Goal: Task Accomplishment & Management: Complete application form

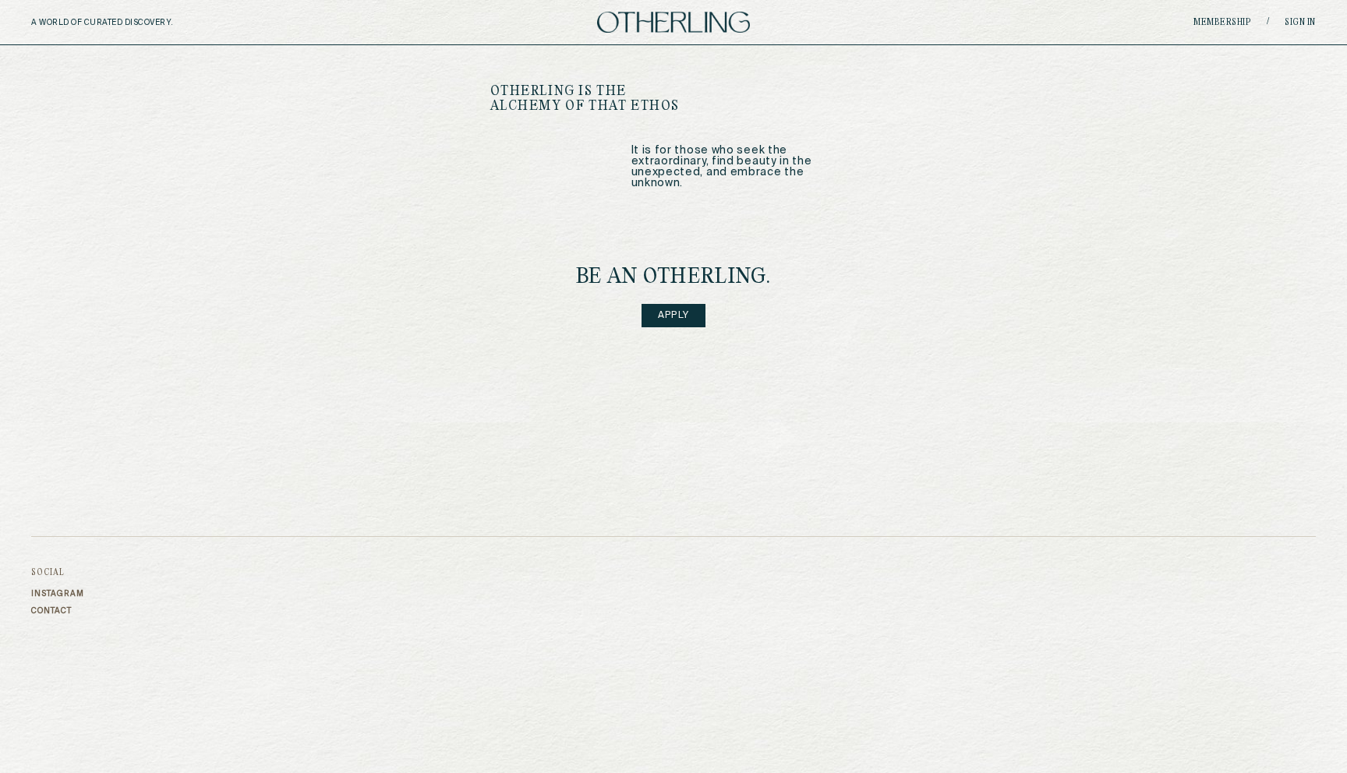
scroll to position [1968, 0]
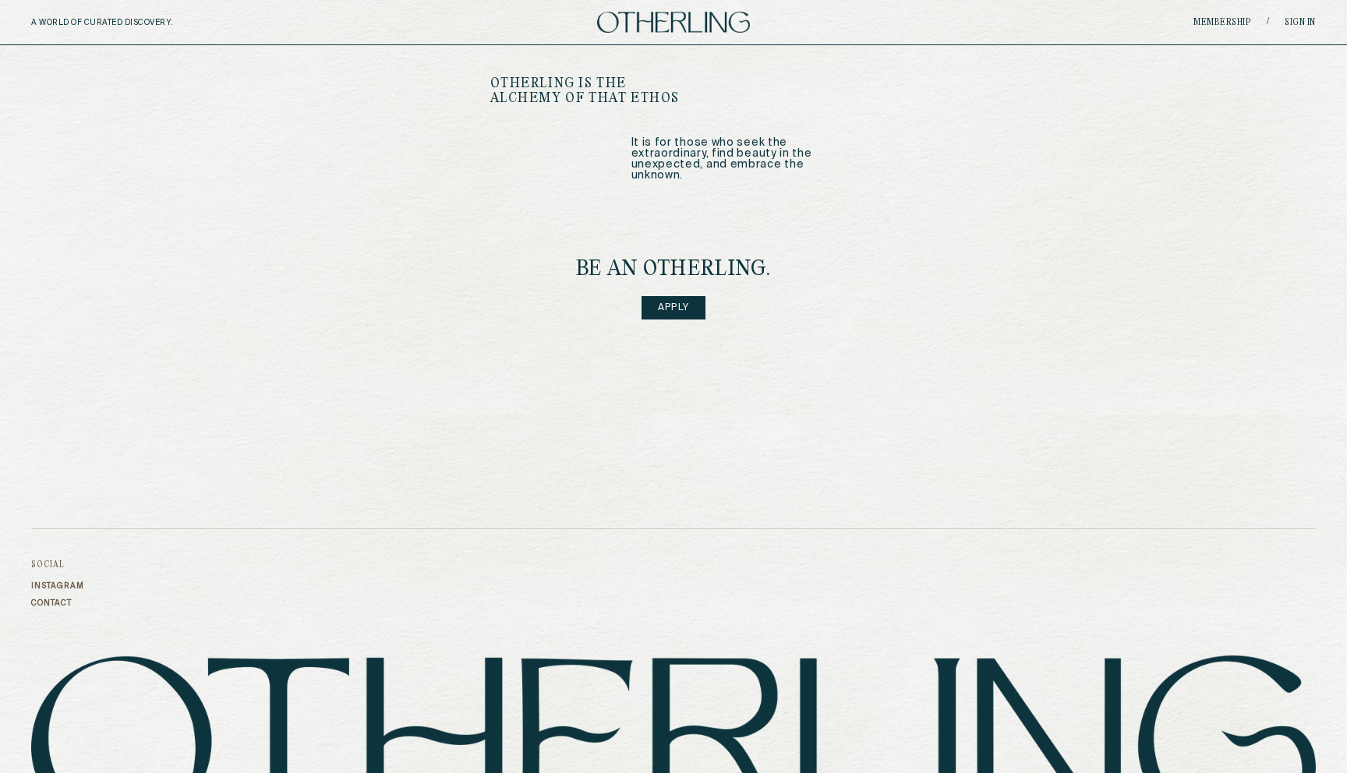
click at [694, 296] on link "Apply" at bounding box center [674, 307] width 64 height 23
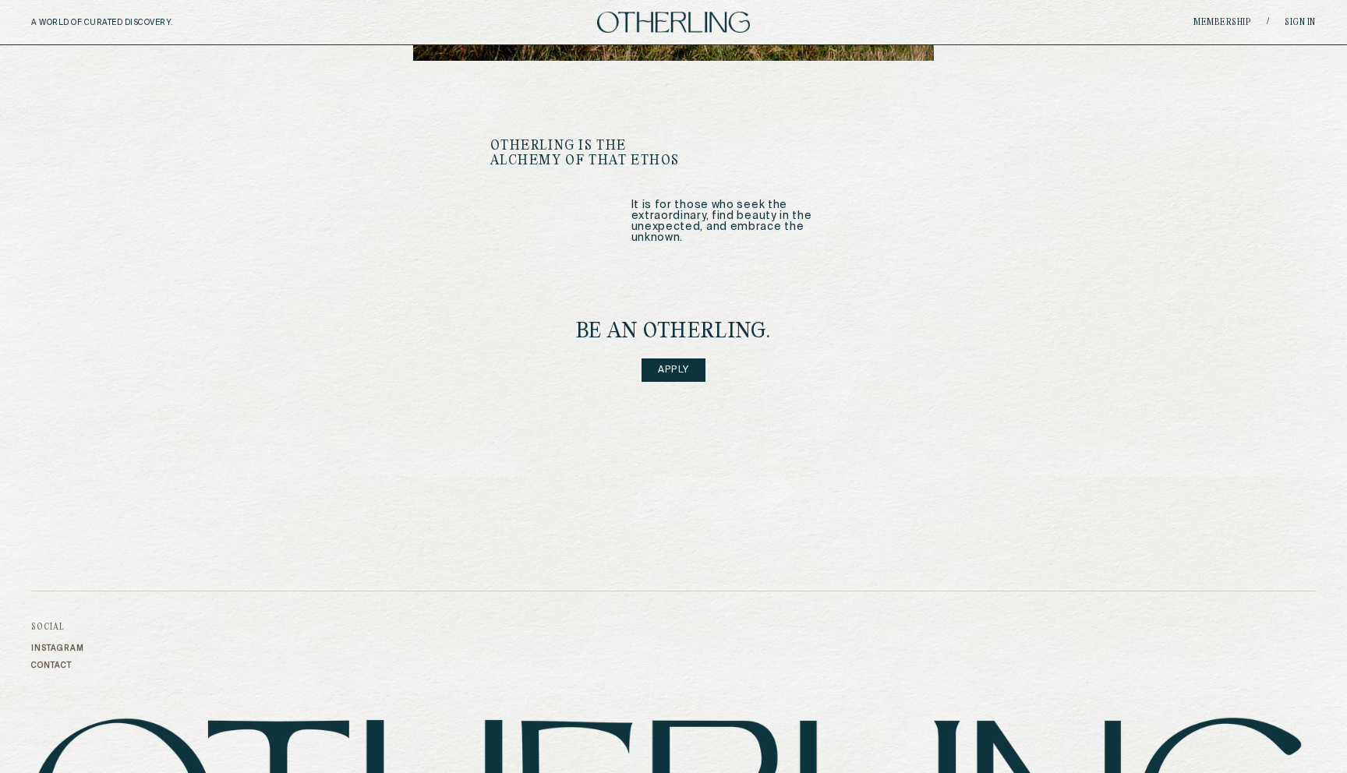
scroll to position [1850, 0]
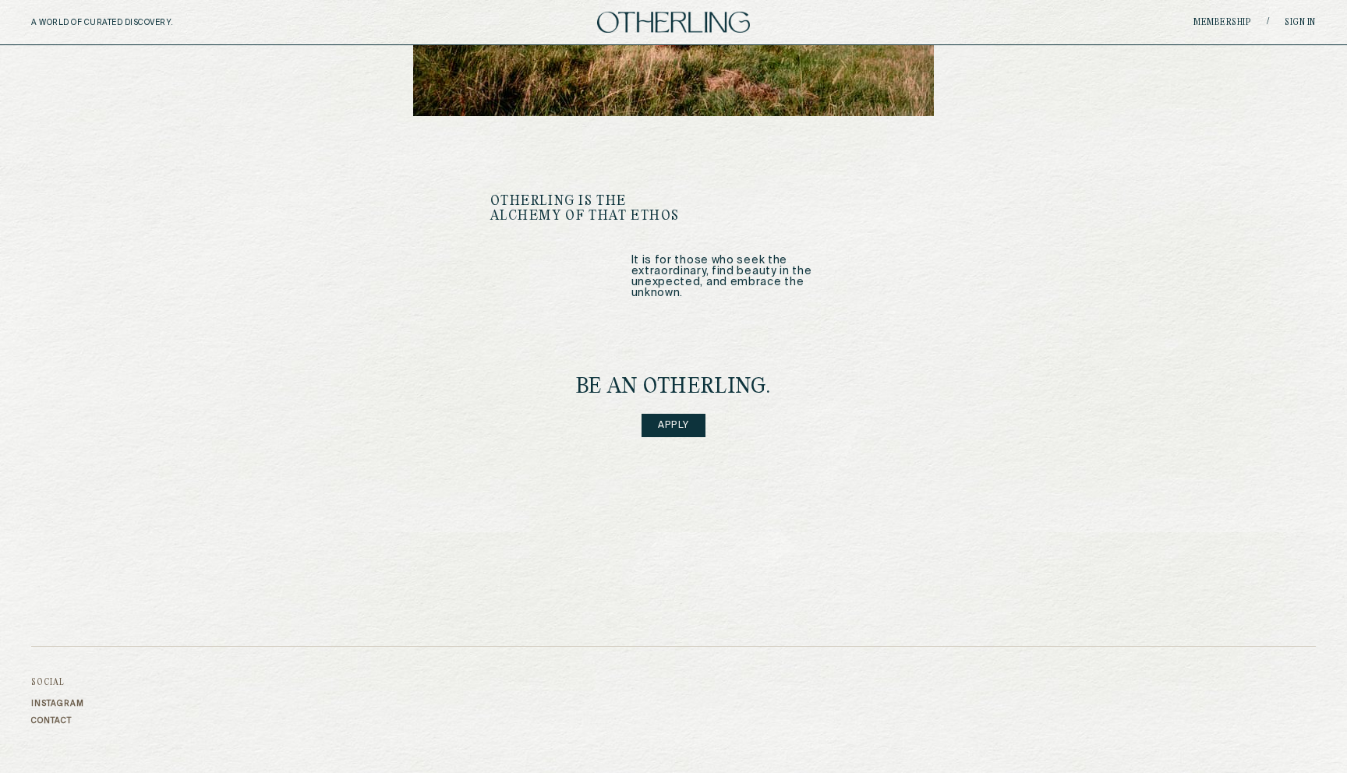
click at [684, 414] on link "Apply" at bounding box center [674, 425] width 64 height 23
